Goal: Task Accomplishment & Management: Use online tool/utility

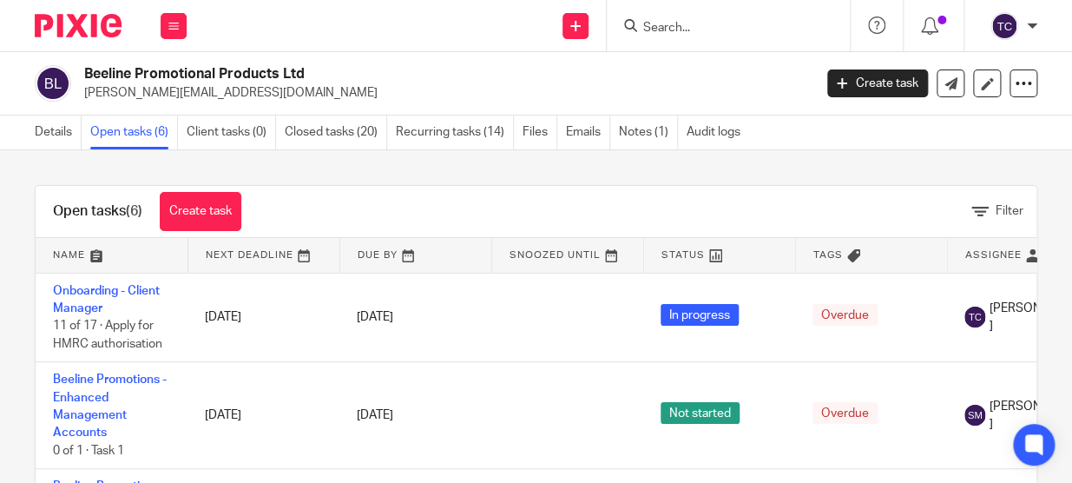
click at [686, 26] on input "Search" at bounding box center [720, 29] width 156 height 16
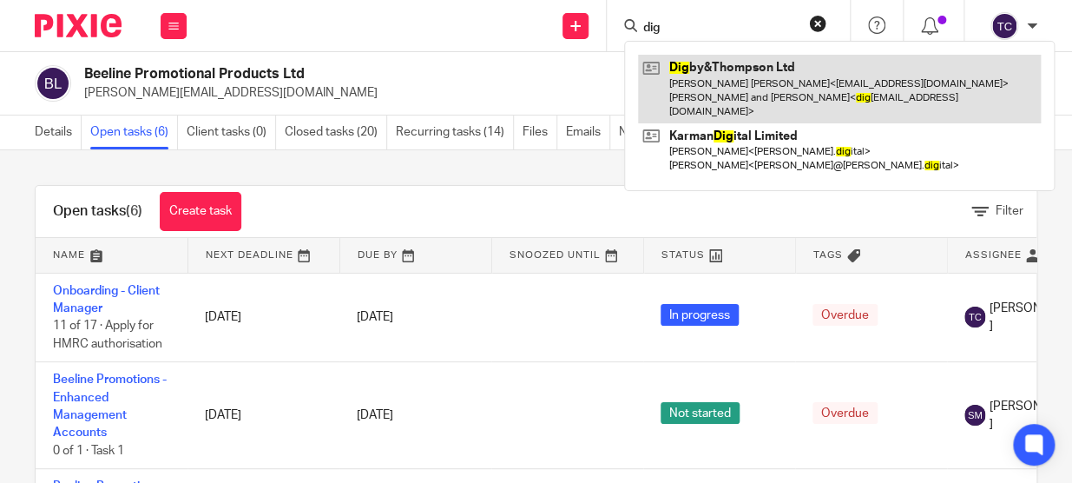
type input "dig"
click at [728, 81] on link at bounding box center [839, 89] width 403 height 69
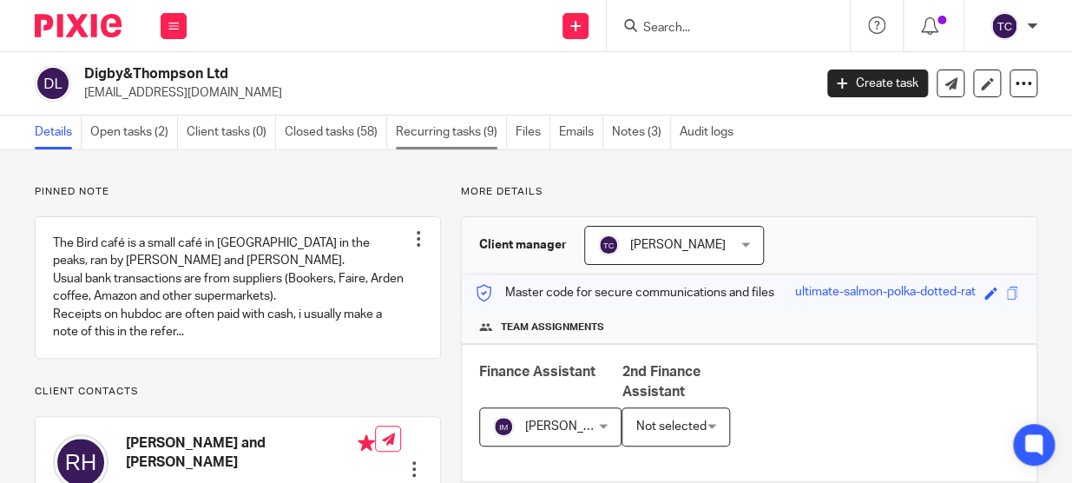
click at [425, 130] on link "Recurring tasks (9)" at bounding box center [451, 132] width 111 height 34
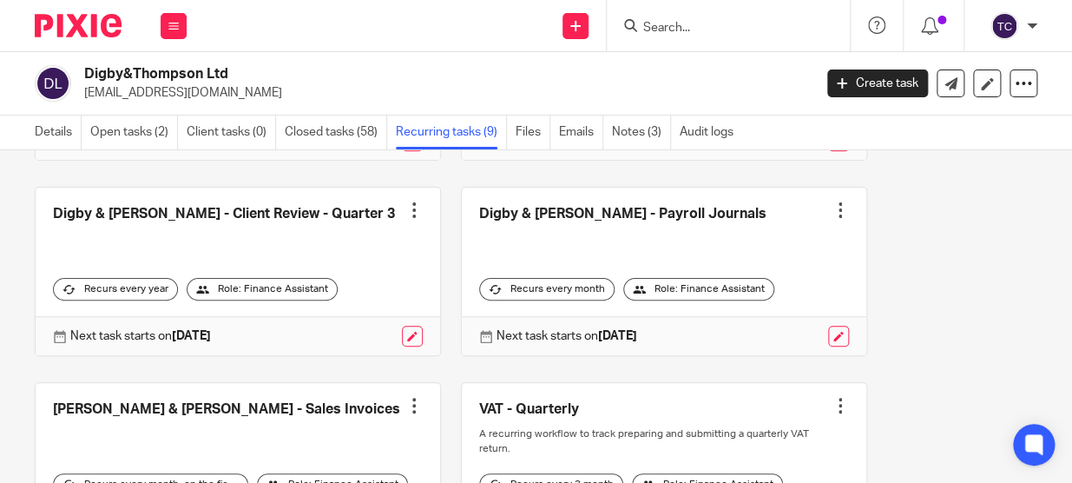
scroll to position [473, 0]
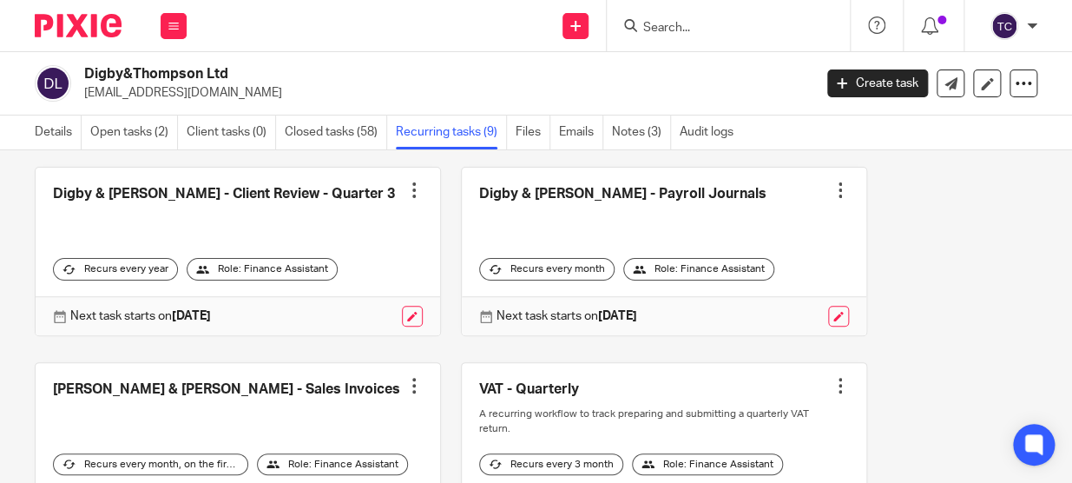
click at [260, 384] on link at bounding box center [238, 447] width 405 height 168
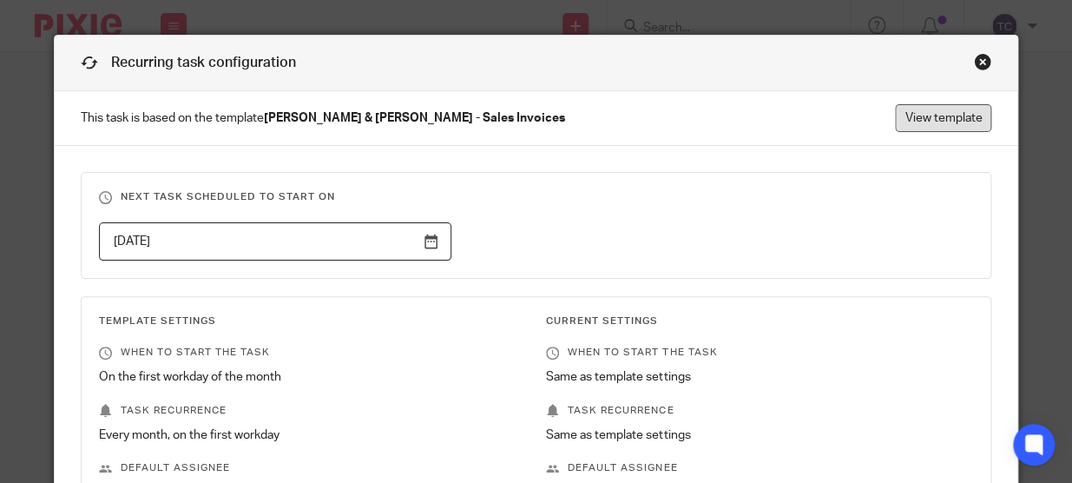
click at [973, 126] on link "View template" at bounding box center [943, 118] width 96 height 28
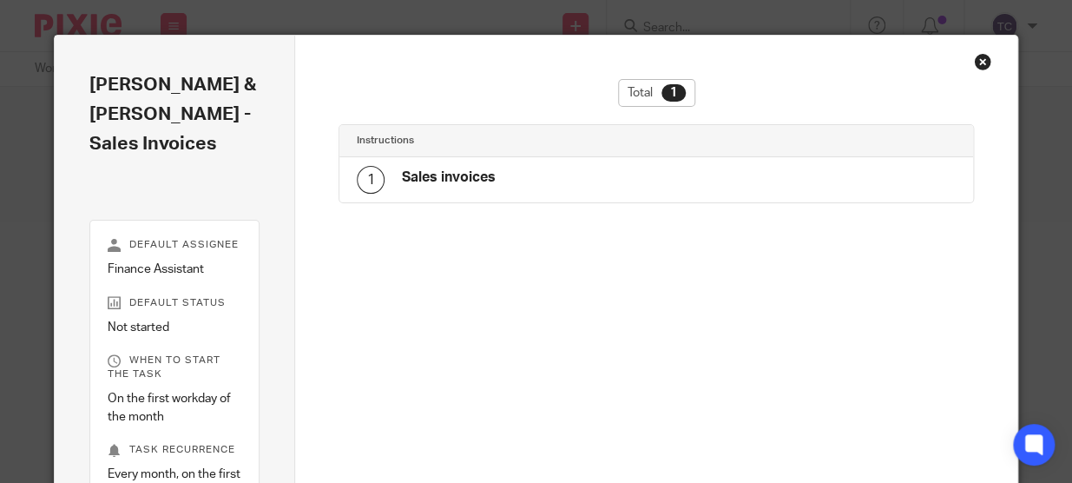
scroll to position [297, 0]
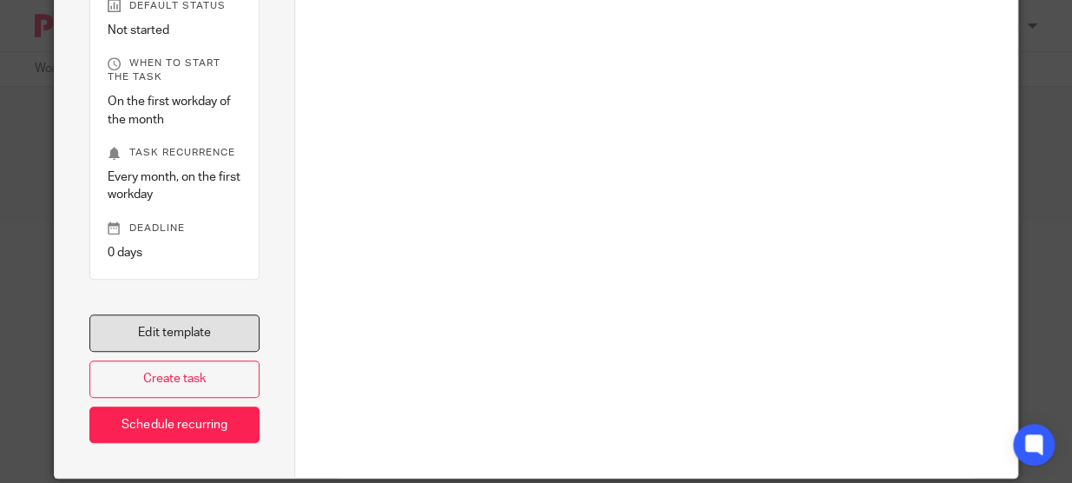
click at [200, 314] on link "Edit template" at bounding box center [174, 332] width 170 height 37
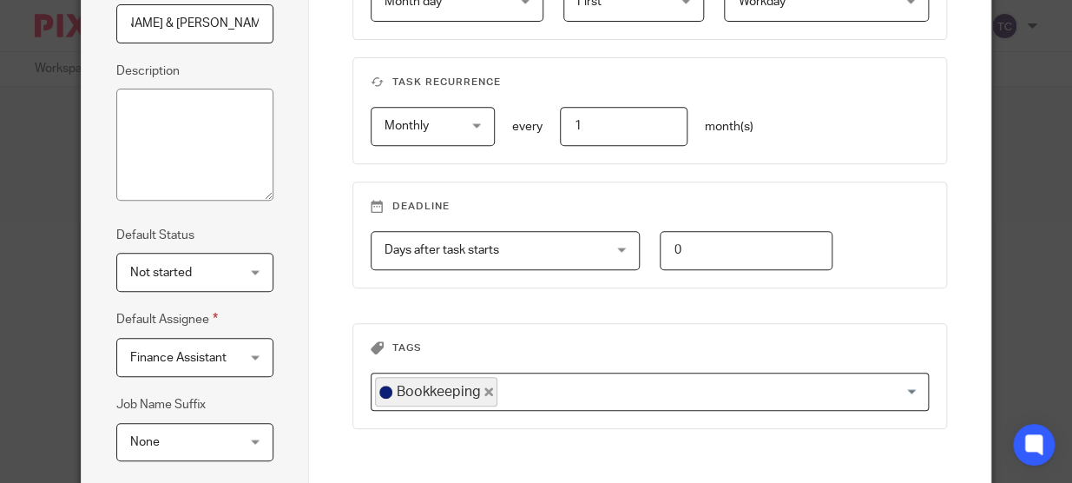
scroll to position [365, 0]
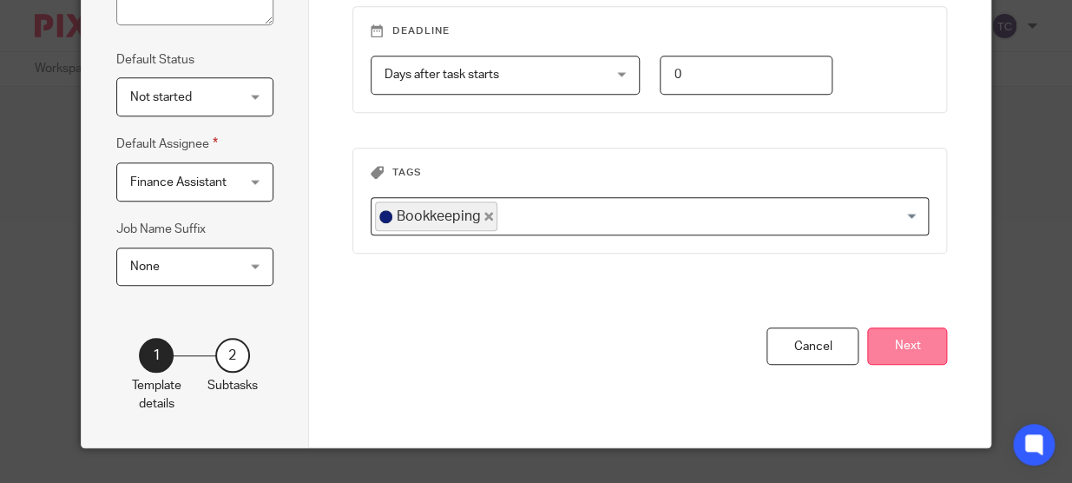
click at [894, 341] on button "Next" at bounding box center [907, 345] width 80 height 37
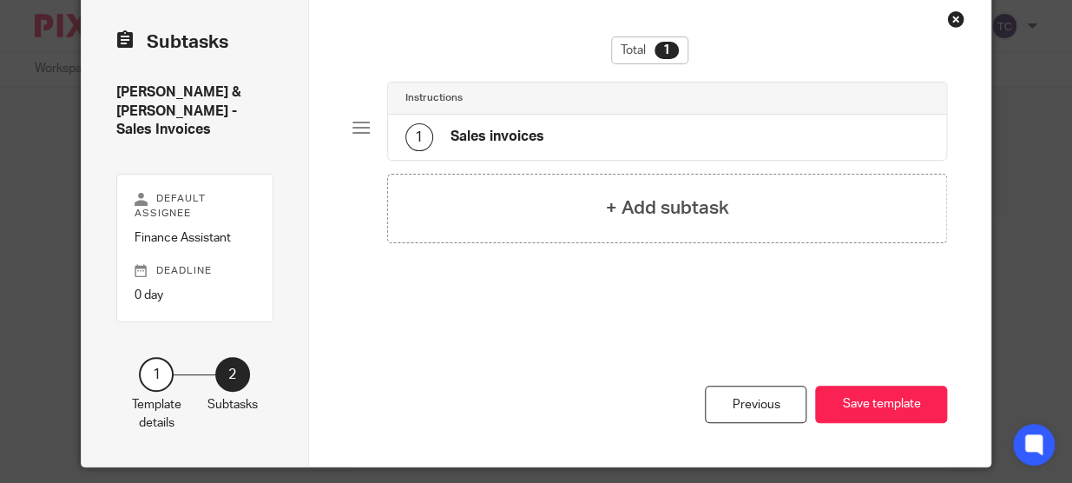
click at [563, 139] on div "1 Sales invoices" at bounding box center [667, 137] width 559 height 45
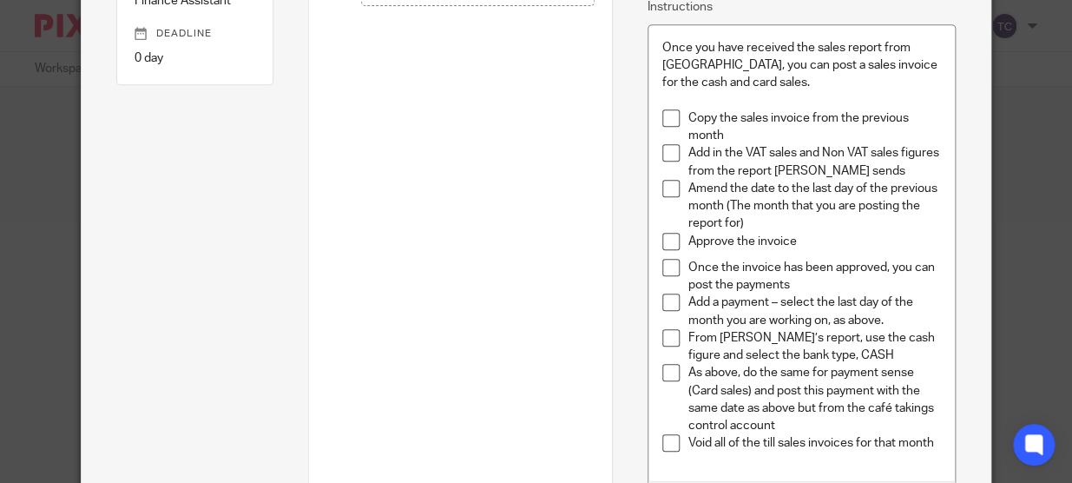
scroll to position [279, 0]
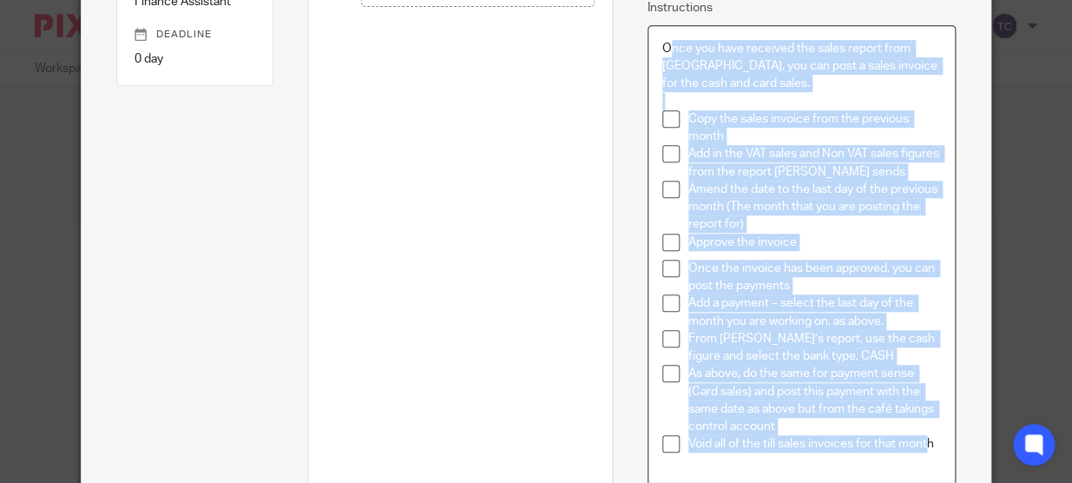
drag, startPoint x: 661, startPoint y: 51, endPoint x: 925, endPoint y: 438, distance: 467.8
click at [925, 438] on div "Once you have received the sales report from [GEOGRAPHIC_DATA], you can post a …" at bounding box center [801, 254] width 307 height 457
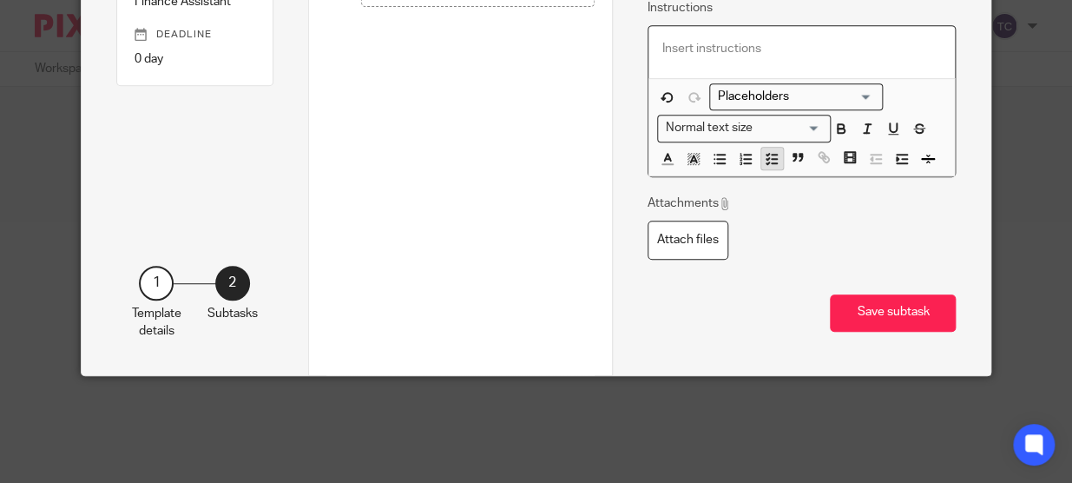
click at [769, 168] on button "button" at bounding box center [772, 159] width 22 height 22
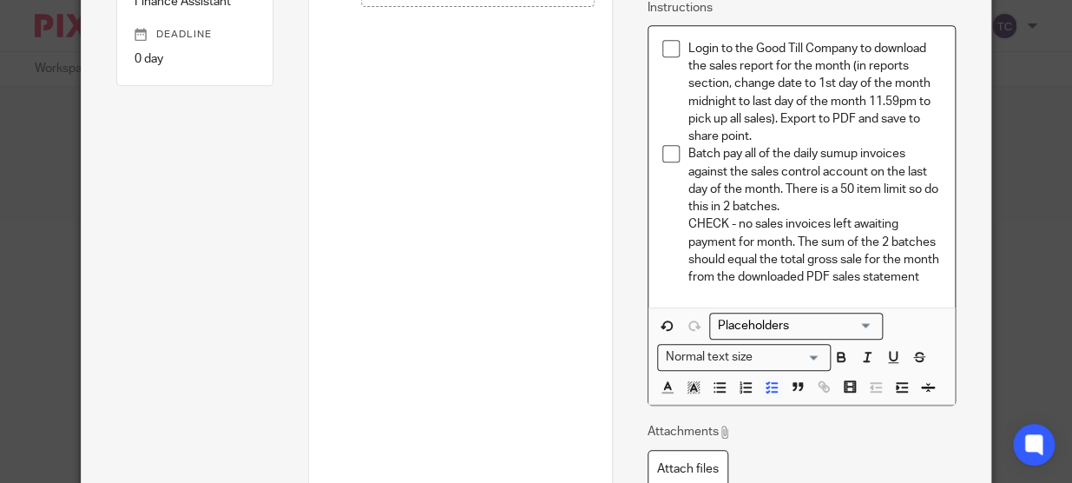
click at [808, 203] on p "Batch pay all of the daily sumup invoices against the sales control account on …" at bounding box center [814, 180] width 253 height 70
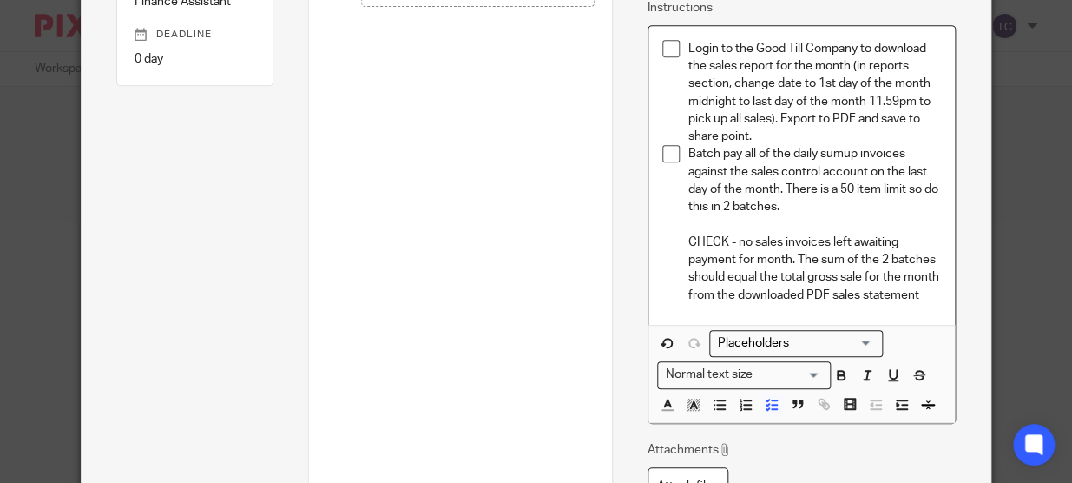
click at [722, 243] on p "CHECK - no sales invoices left awaiting payment for month. The sum of the 2 bat…" at bounding box center [814, 269] width 253 height 70
click at [740, 242] on p "CHECKS - no sales invoices left awaiting payment for month. The sum of the 2 ba…" at bounding box center [814, 269] width 253 height 70
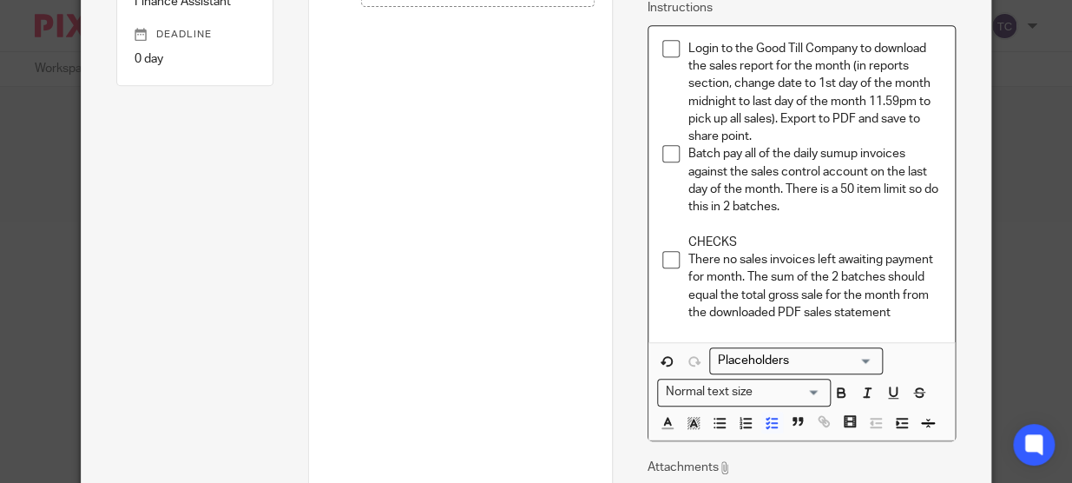
click at [742, 279] on p "There no sales invoices left awaiting payment for month. The sum of the 2 batch…" at bounding box center [814, 286] width 253 height 70
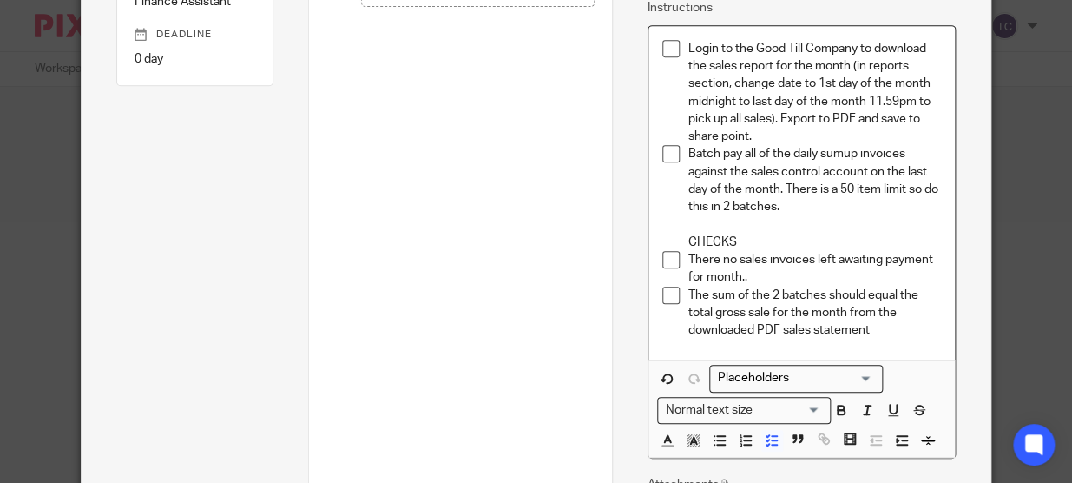
click at [742, 279] on p "There no sales invoices left awaiting payment for month.." at bounding box center [814, 269] width 253 height 36
click at [717, 238] on p "CHECKS" at bounding box center [814, 242] width 253 height 17
click at [751, 234] on p "CHECKS" at bounding box center [814, 242] width 253 height 17
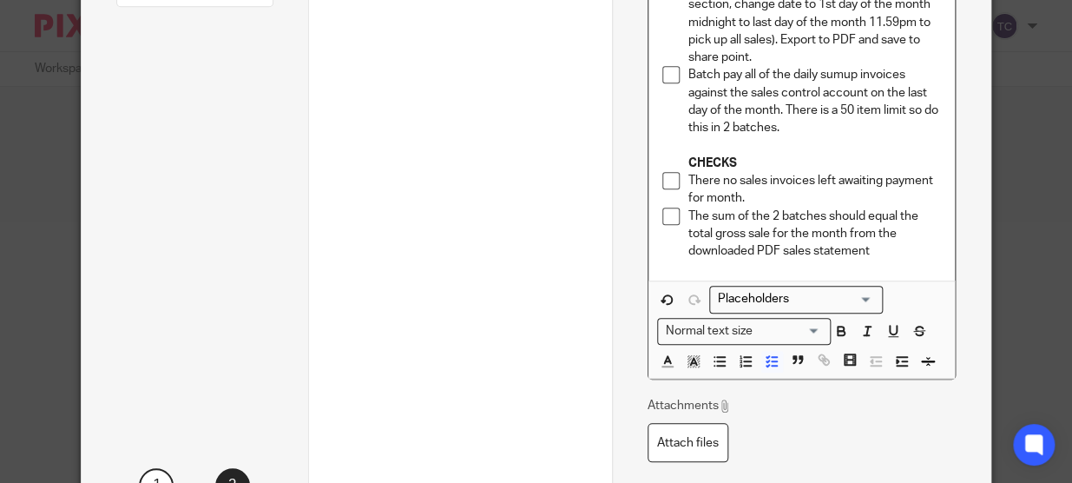
click at [878, 252] on p "The sum of the 2 batches should equal the total gross sale for the month from t…" at bounding box center [814, 233] width 253 height 53
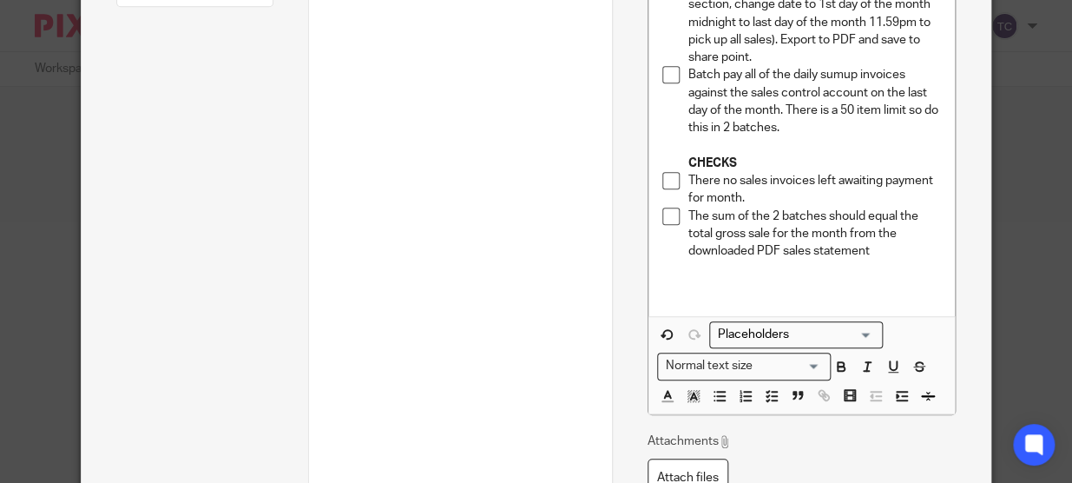
click at [783, 392] on span "Remove Edit" at bounding box center [809, 399] width 52 height 29
click at [773, 396] on icon "button" at bounding box center [772, 396] width 16 height 16
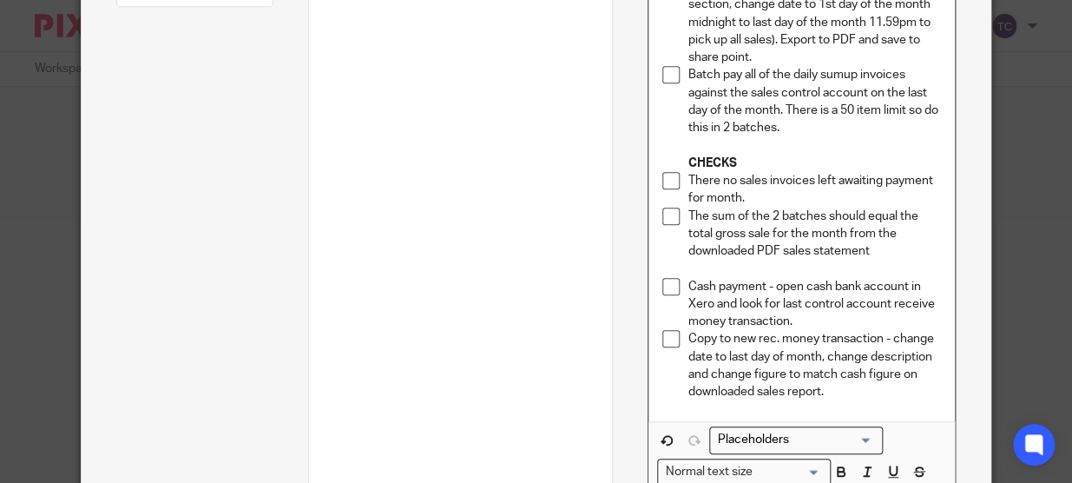
click at [864, 252] on p "The sum of the 2 batches should equal the total gross sale for the month from t…" at bounding box center [814, 233] width 253 height 53
click at [841, 392] on p "Copy to new rec. money transaction - change date to last day of month, change d…" at bounding box center [814, 365] width 253 height 70
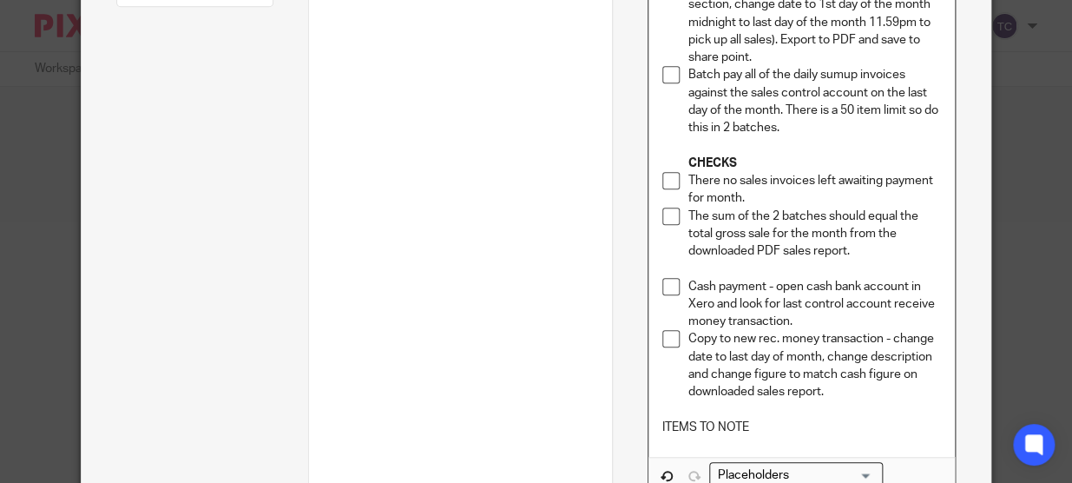
click at [662, 427] on p "ITEMS TO NOTE" at bounding box center [802, 426] width 280 height 17
click at [662, 429] on p "ITEMS TO NOTE" at bounding box center [802, 426] width 280 height 17
click at [760, 425] on p "ITEMS TO NOTE" at bounding box center [802, 426] width 280 height 17
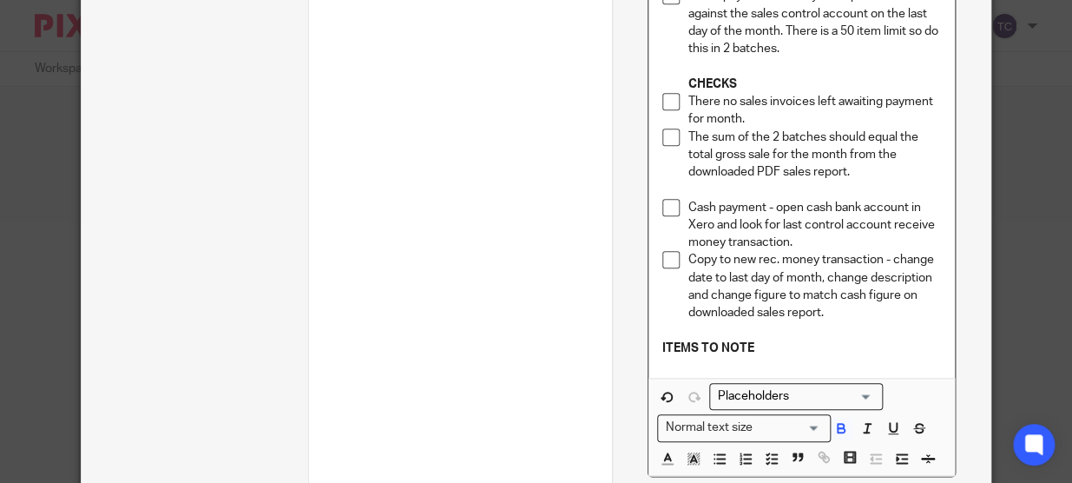
click at [738, 370] on div "Login to the Good Till Company to download the sales report for the month (in r…" at bounding box center [801, 123] width 307 height 510
click at [768, 352] on p "ITEMS TO NOTE" at bounding box center [802, 347] width 280 height 17
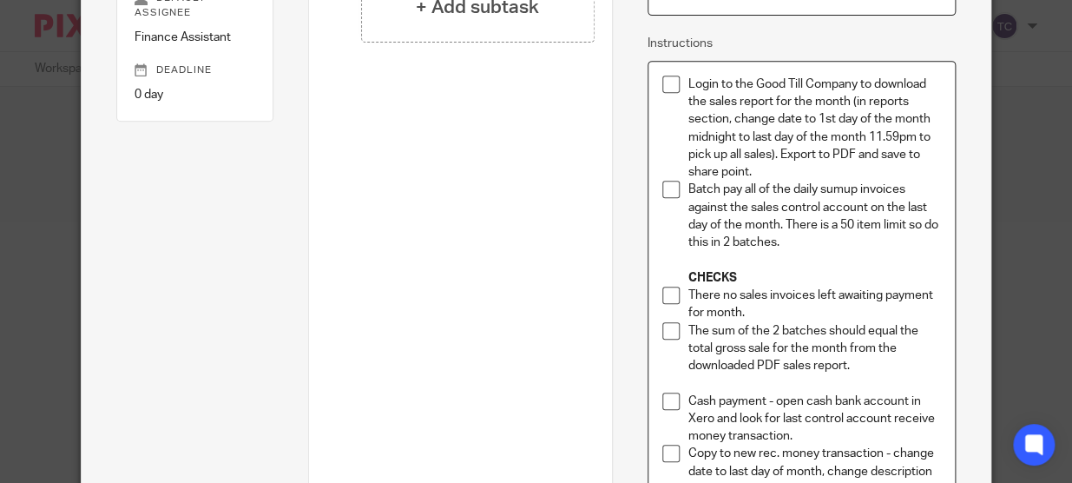
scroll to position [216, 0]
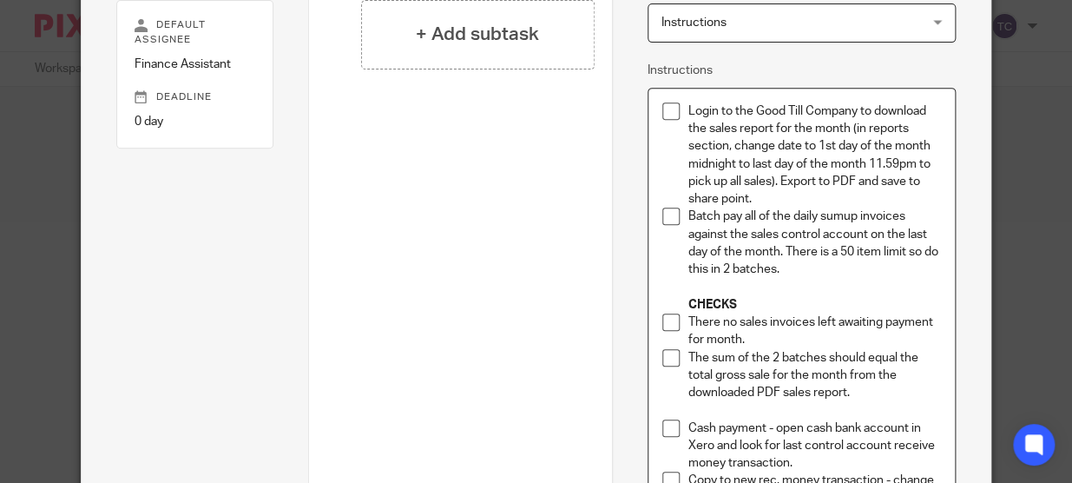
click at [688, 110] on p "Login to the Good Till Company to download the sales report for the month (in r…" at bounding box center [814, 155] width 253 height 106
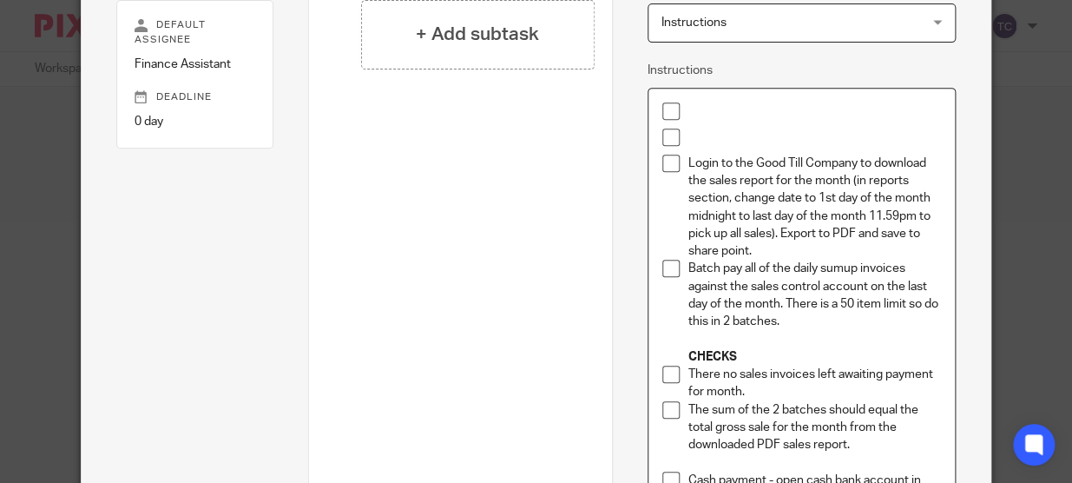
click at [690, 138] on p at bounding box center [814, 136] width 253 height 17
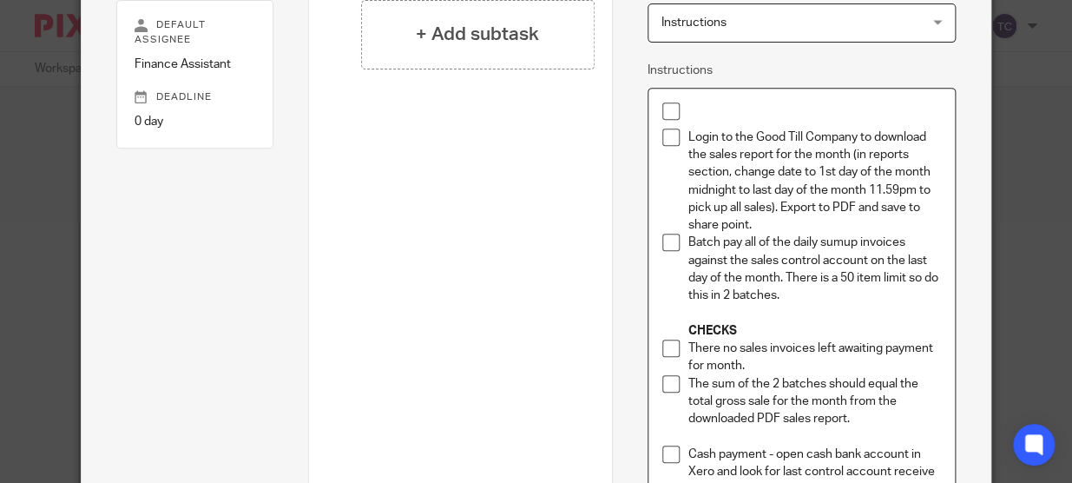
scroll to position [234, 0]
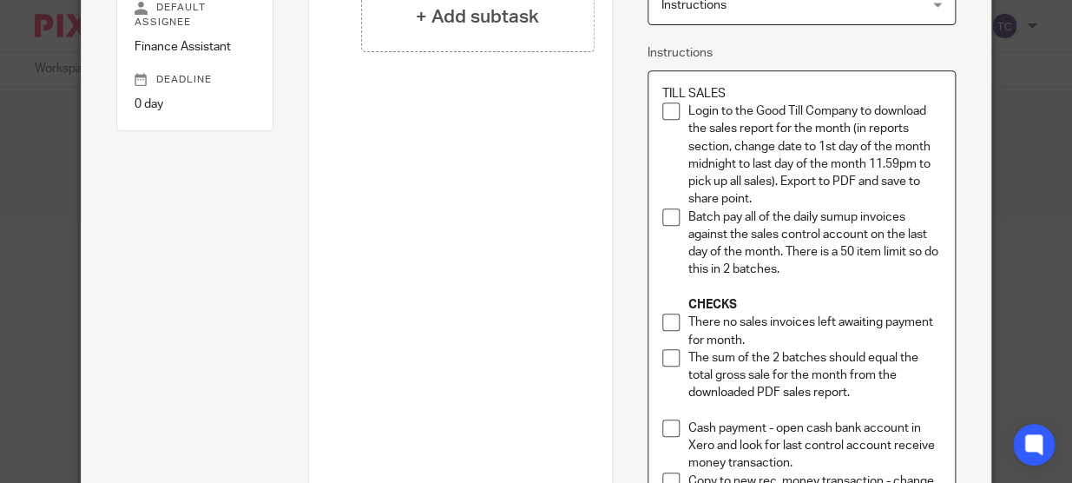
click at [685, 92] on p "TILL SALES" at bounding box center [802, 93] width 280 height 17
click at [773, 135] on p "Login to the Good Till Company to download the sales report for the month (in r…" at bounding box center [814, 155] width 253 height 106
click at [751, 302] on p "CHECKS" at bounding box center [814, 304] width 253 height 17
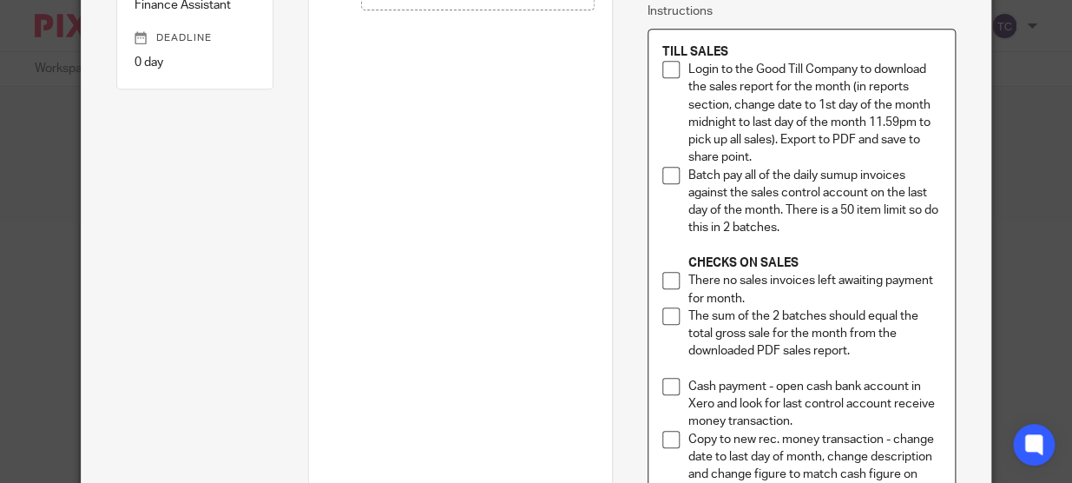
scroll to position [313, 0]
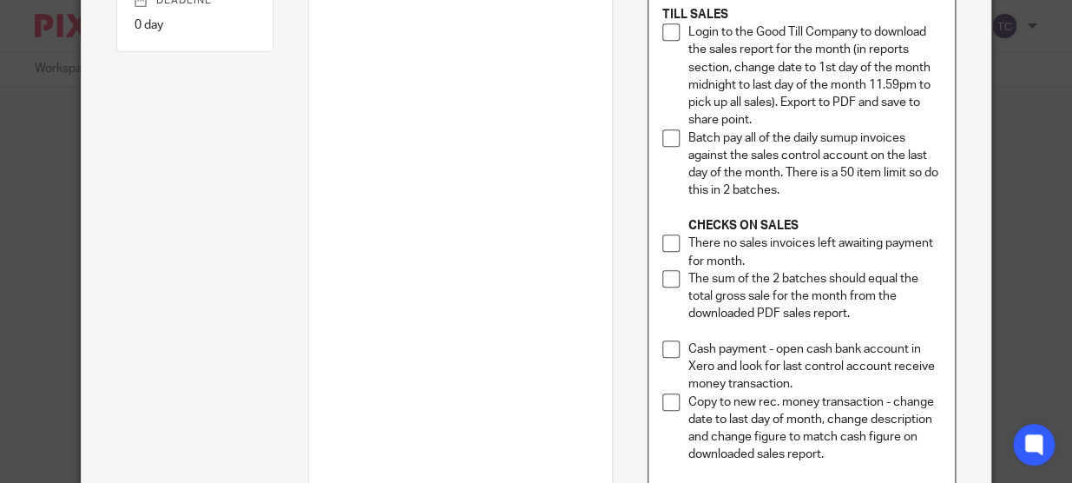
click at [754, 332] on p at bounding box center [802, 331] width 280 height 17
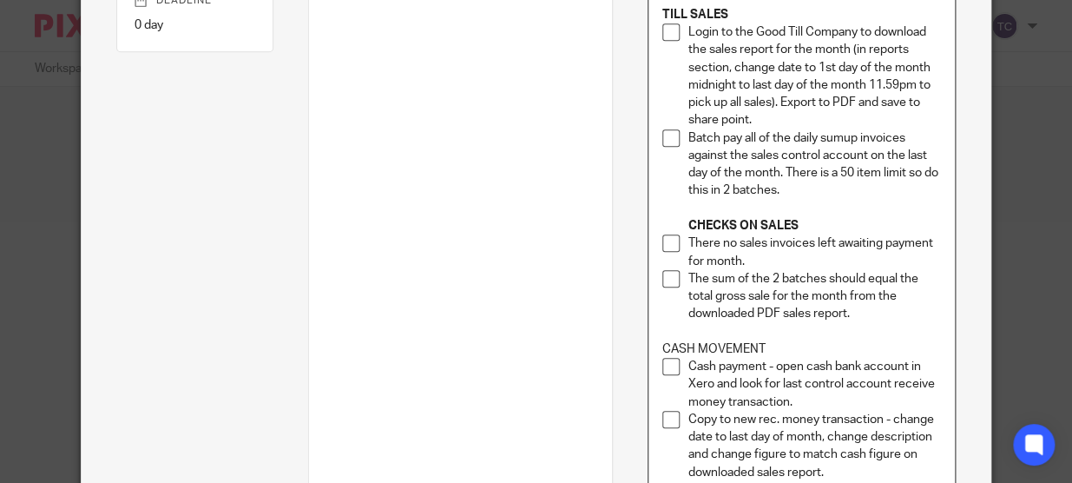
click at [704, 347] on p "CASH MOVEMENT" at bounding box center [802, 348] width 280 height 17
click at [794, 340] on p "CASH MOVEMENT" at bounding box center [802, 348] width 280 height 17
click at [699, 351] on p "CASH MOVEMENT" at bounding box center [802, 348] width 280 height 17
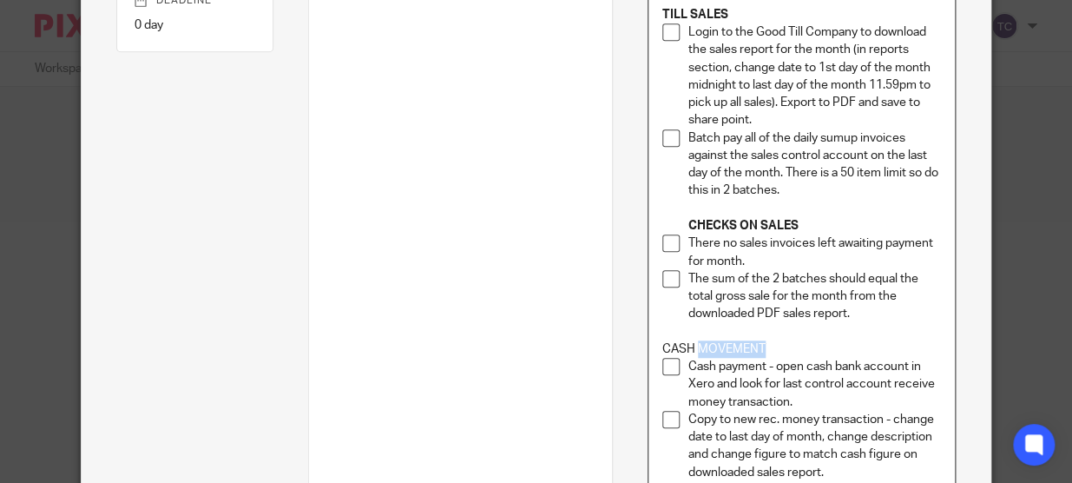
click at [699, 351] on p "CASH MOVEMENT" at bounding box center [802, 348] width 280 height 17
click at [780, 346] on p "CASH MOVEMENT" at bounding box center [802, 348] width 280 height 17
click at [735, 352] on p "CASH MOVEMENT" at bounding box center [802, 348] width 280 height 17
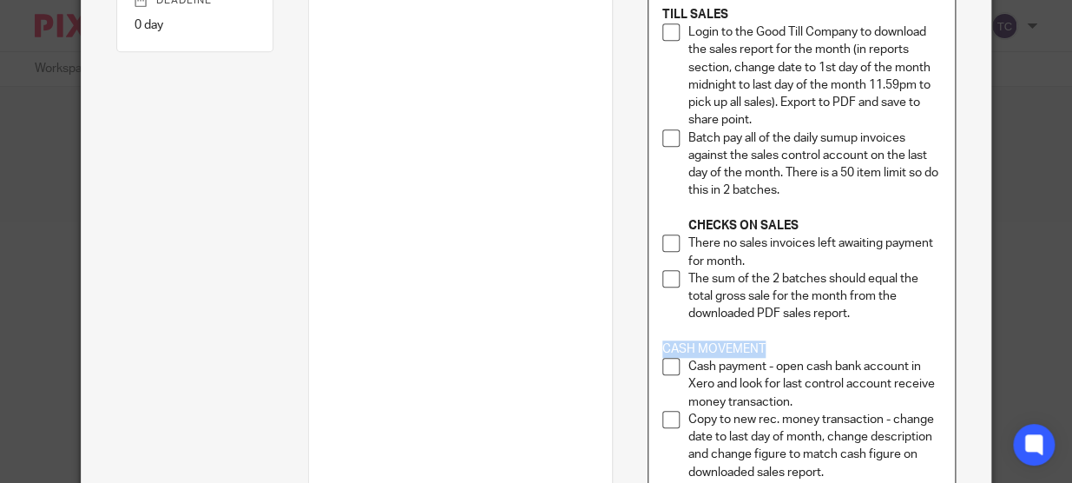
click at [735, 352] on p "CASH MOVEMENT" at bounding box center [802, 348] width 280 height 17
click at [827, 336] on p at bounding box center [802, 331] width 280 height 17
click at [728, 346] on p "CASH MOVEMENT" at bounding box center [802, 348] width 280 height 17
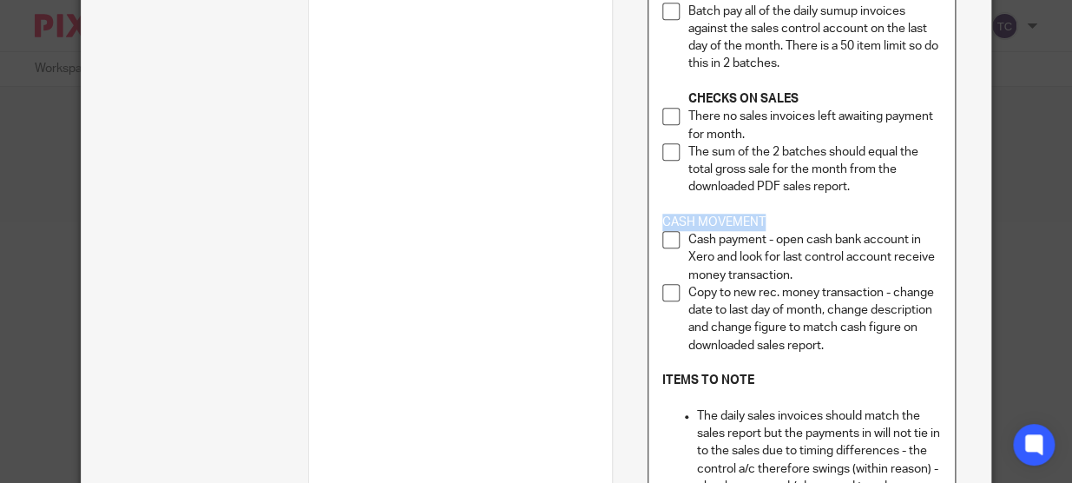
scroll to position [628, 0]
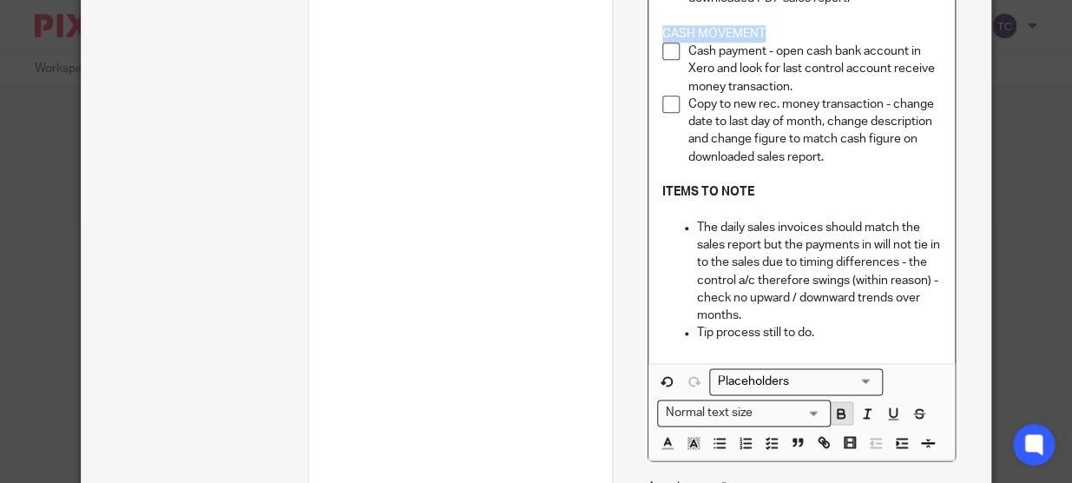
click at [838, 415] on icon "button" at bounding box center [841, 415] width 7 height 4
click at [833, 199] on p "ITEMS TO NOTE" at bounding box center [802, 191] width 280 height 17
click at [837, 156] on p "Copy to new rec. money transaction - change date to last day of month, change d…" at bounding box center [814, 130] width 253 height 70
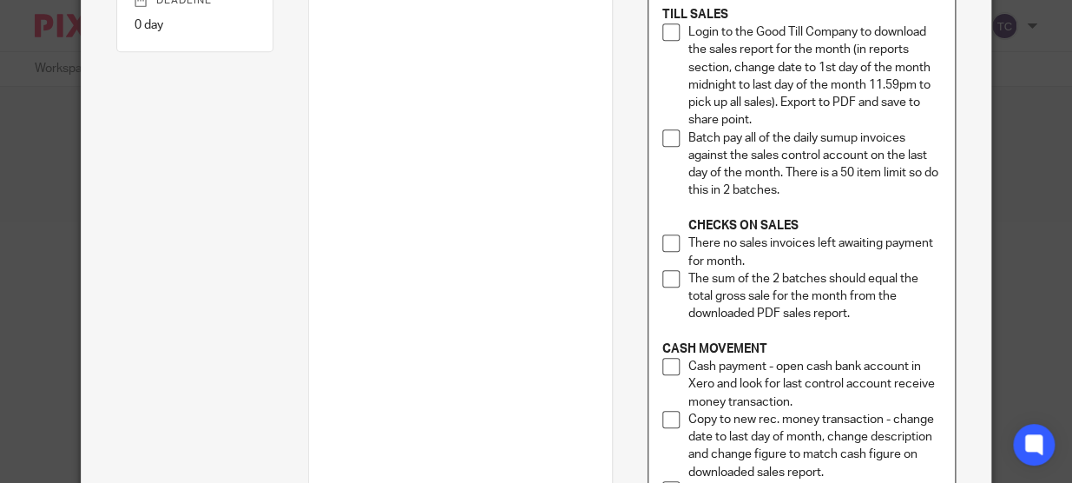
scroll to position [76, 0]
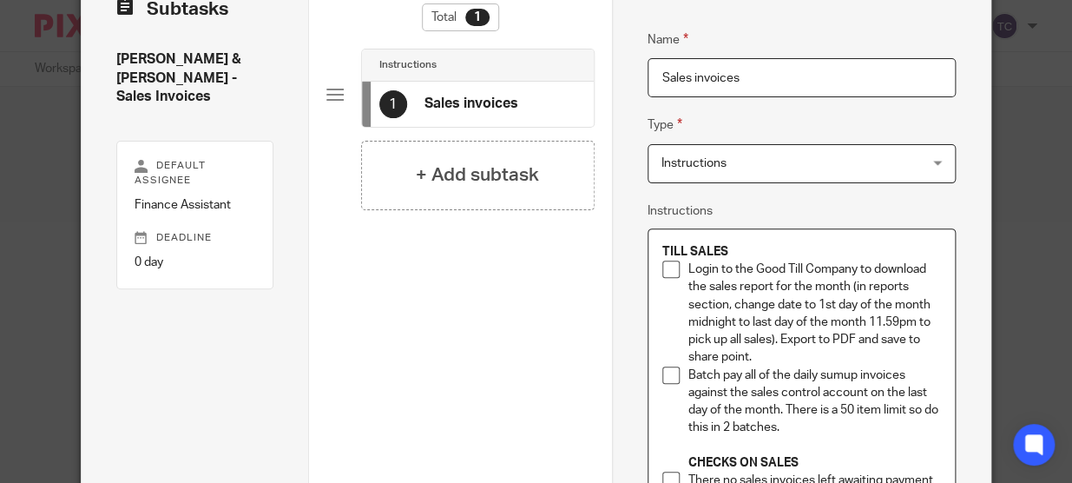
click at [795, 82] on input "Sales invoices" at bounding box center [802, 77] width 309 height 39
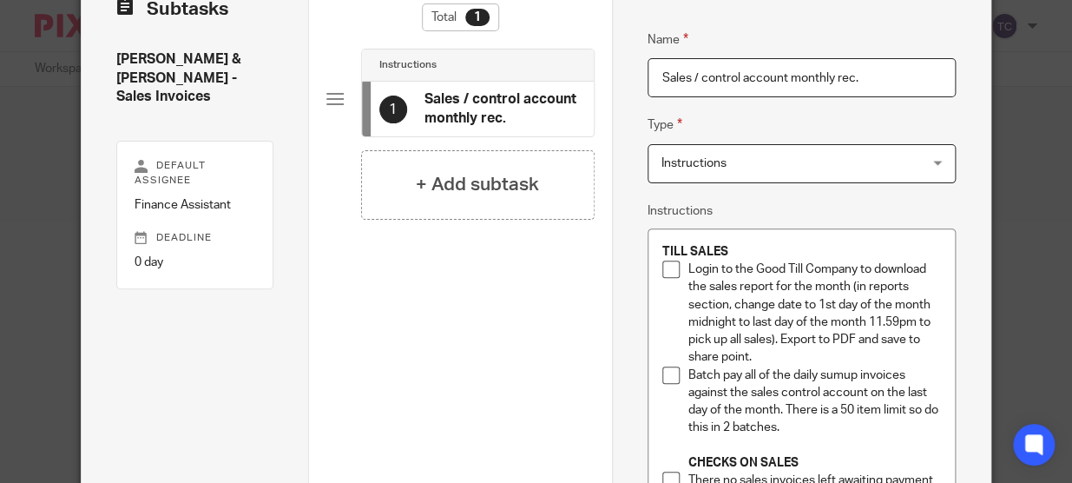
type input "Sales / control account monthly rec."
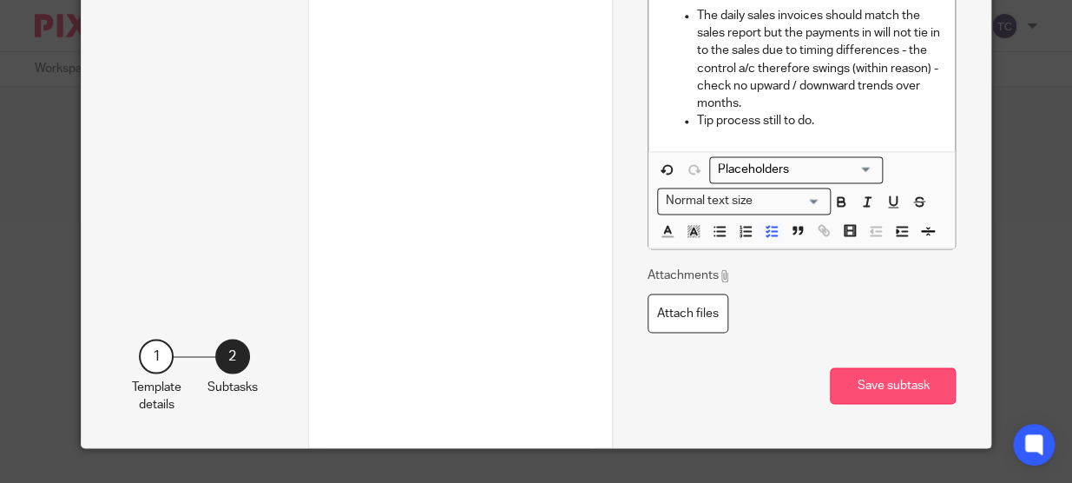
click at [893, 386] on button "Save subtask" at bounding box center [893, 385] width 126 height 37
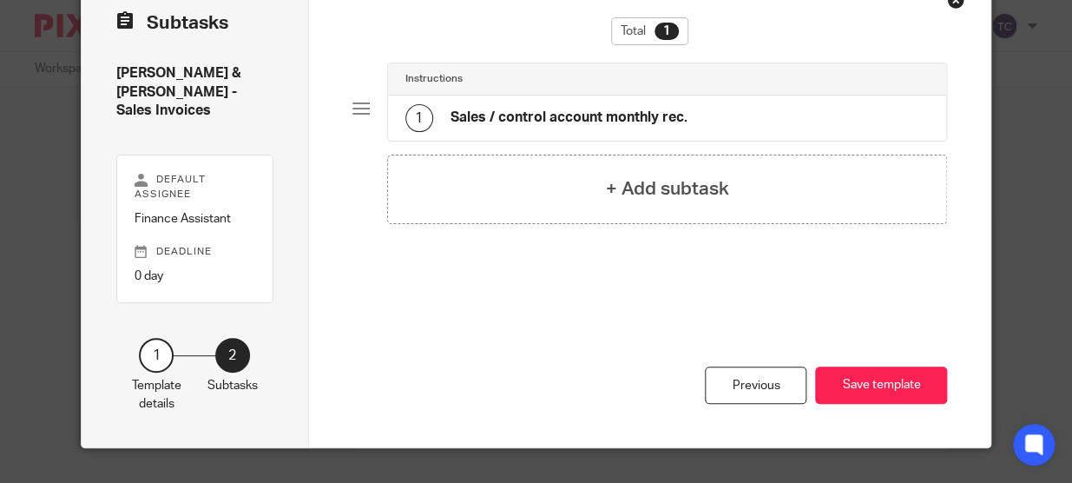
scroll to position [43, 0]
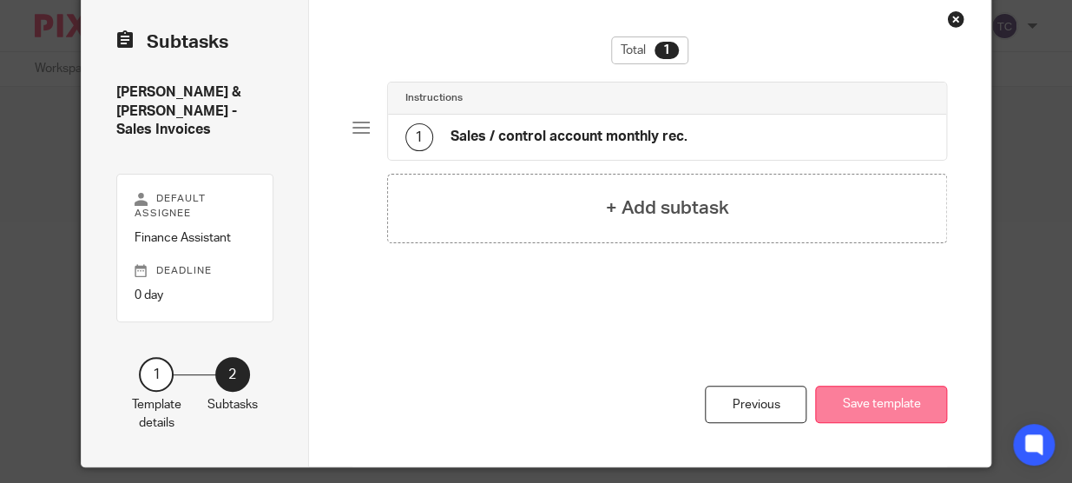
click at [925, 385] on button "Save template" at bounding box center [881, 403] width 132 height 37
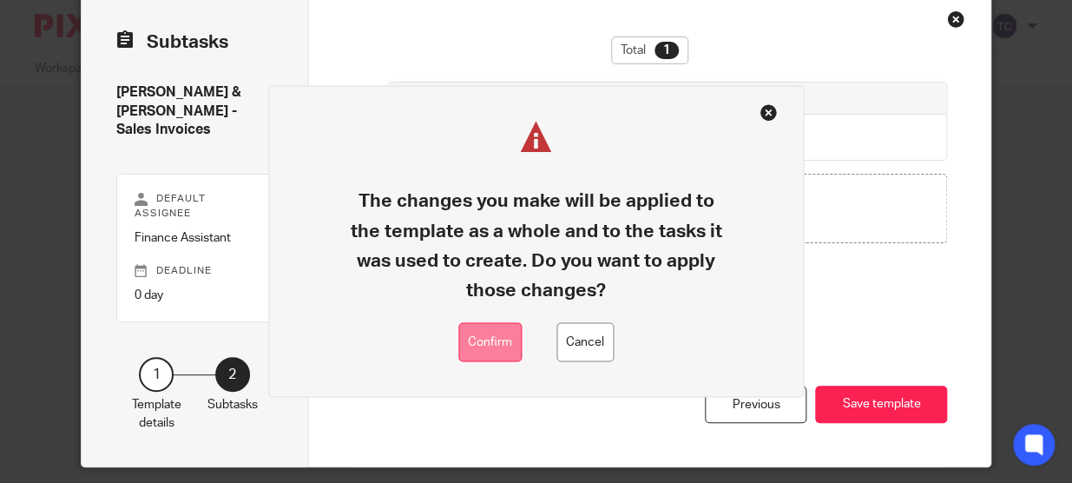
click at [502, 346] on button "Confirm" at bounding box center [489, 342] width 63 height 39
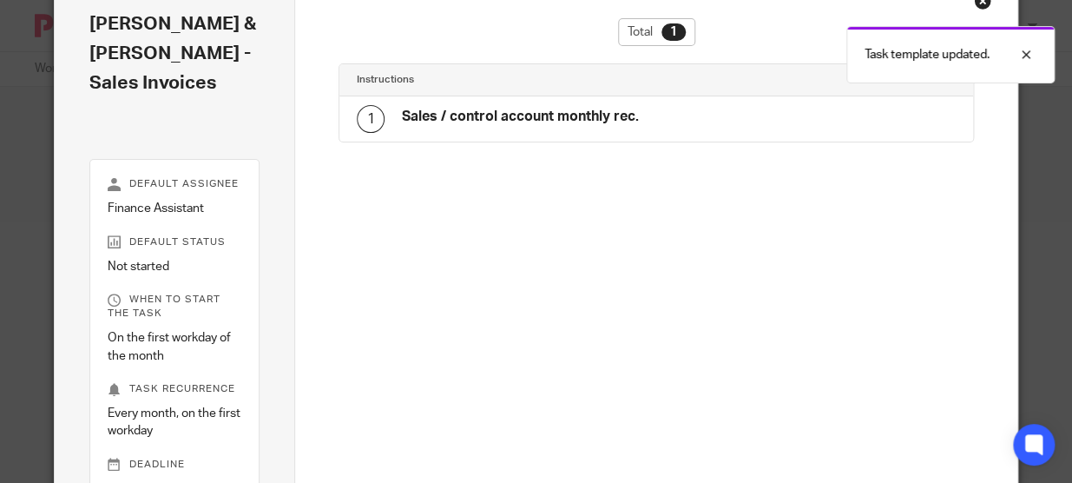
scroll to position [297, 0]
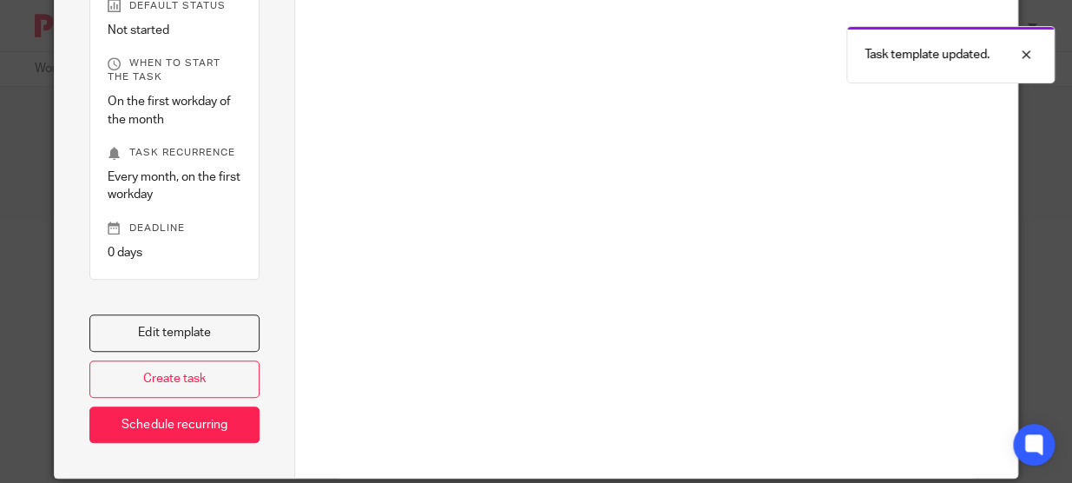
drag, startPoint x: 178, startPoint y: 312, endPoint x: 480, endPoint y: 295, distance: 302.5
click at [178, 314] on link "Edit template" at bounding box center [174, 332] width 170 height 37
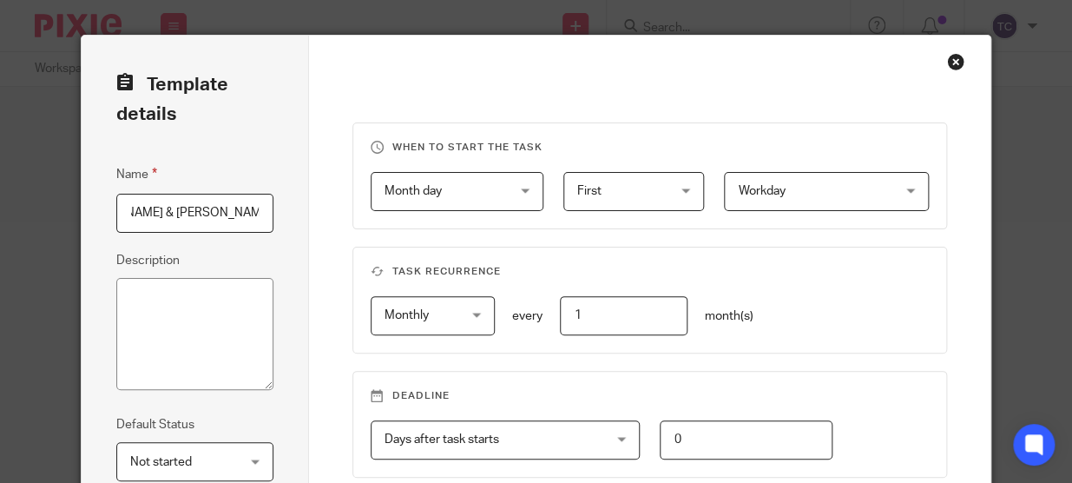
scroll to position [365, 0]
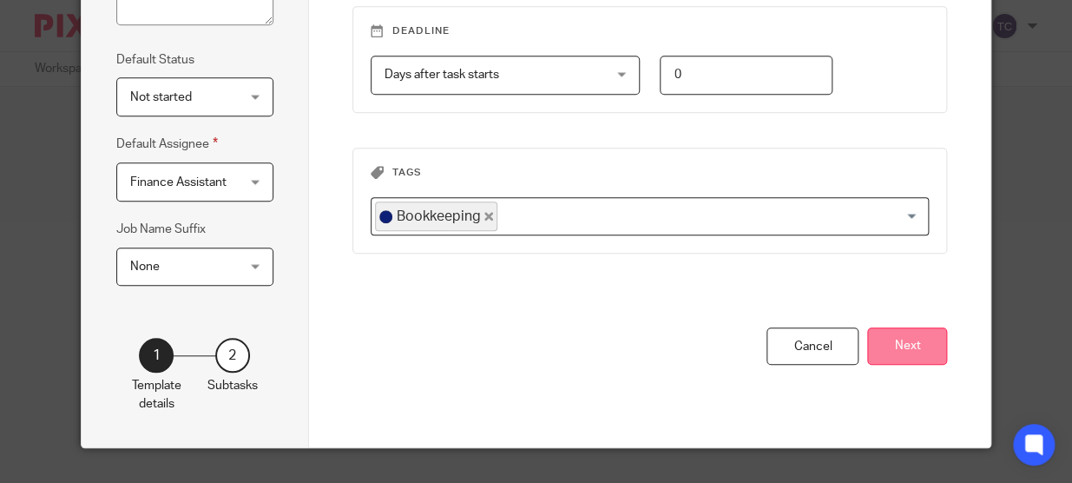
click at [873, 352] on button "Next" at bounding box center [907, 345] width 80 height 37
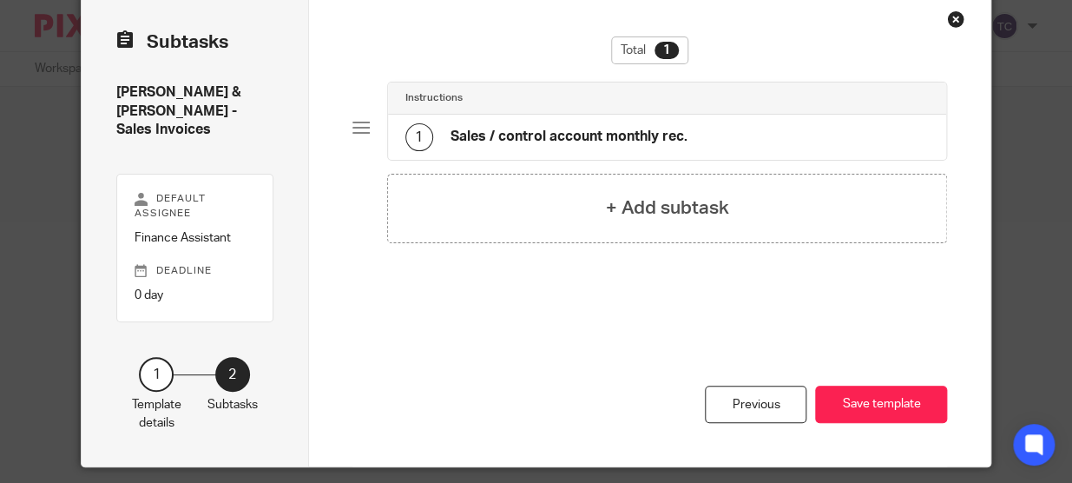
click at [953, 17] on div "Close this dialog window" at bounding box center [955, 18] width 17 height 17
